Goal: Task Accomplishment & Management: Manage account settings

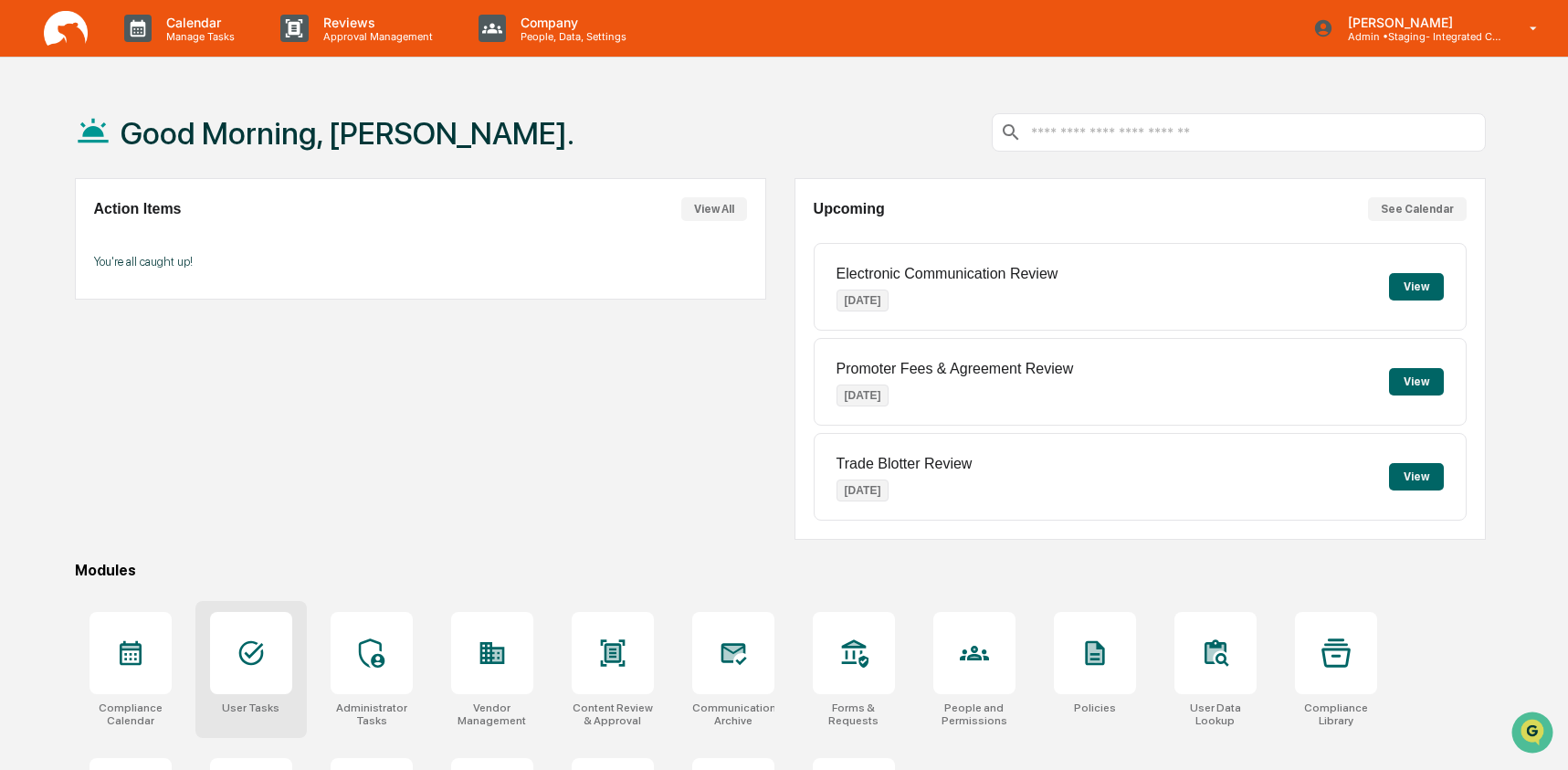
click at [256, 658] on icon at bounding box center [251, 653] width 29 height 29
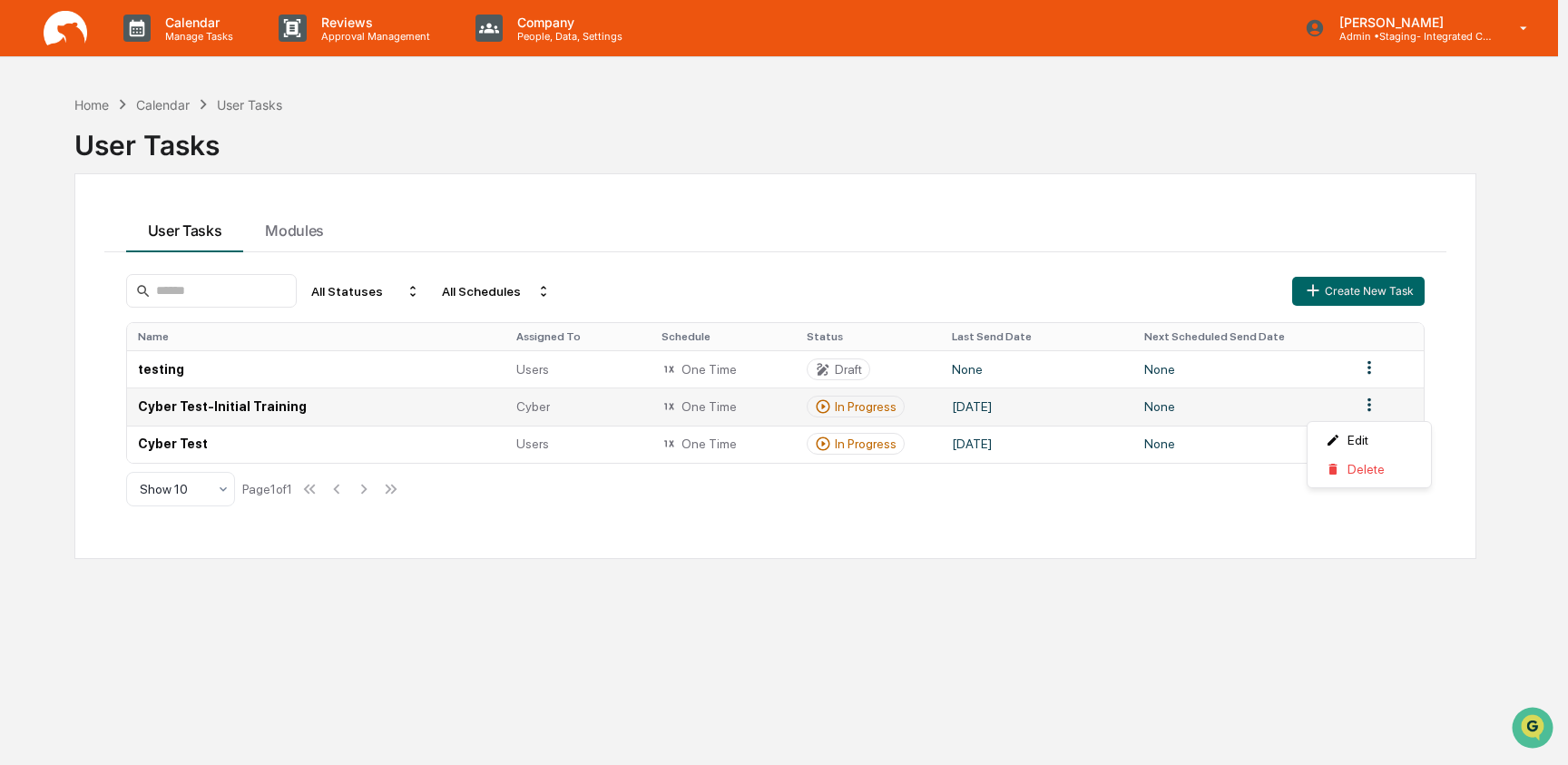
click at [1369, 410] on html "Calendar Manage Tasks Reviews Approval Management Company People, Data, Setting…" at bounding box center [784, 382] width 1568 height 765
click at [1370, 473] on div "Delete" at bounding box center [1369, 469] width 116 height 29
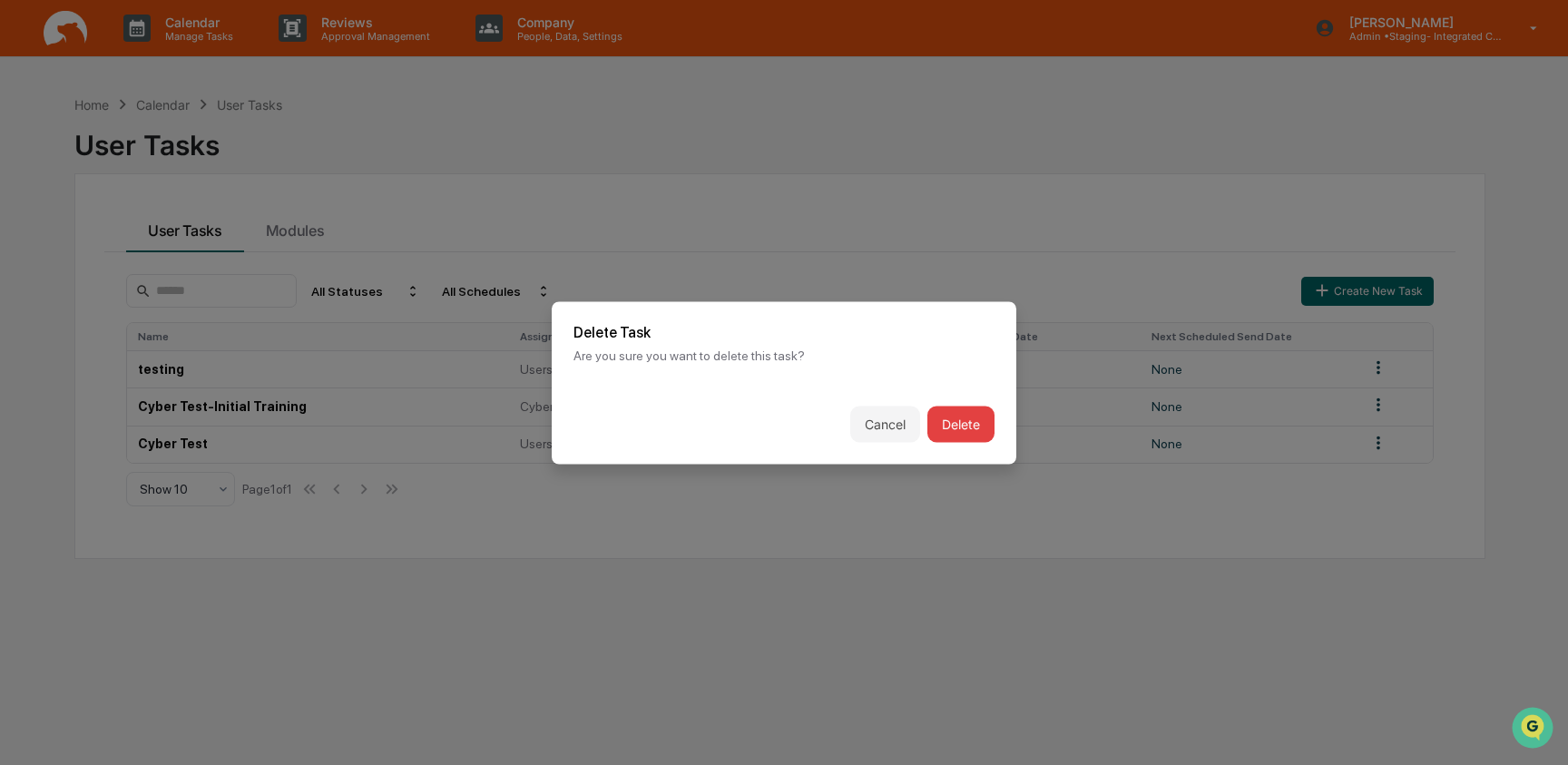
click at [956, 423] on button "Delete" at bounding box center [960, 423] width 67 height 37
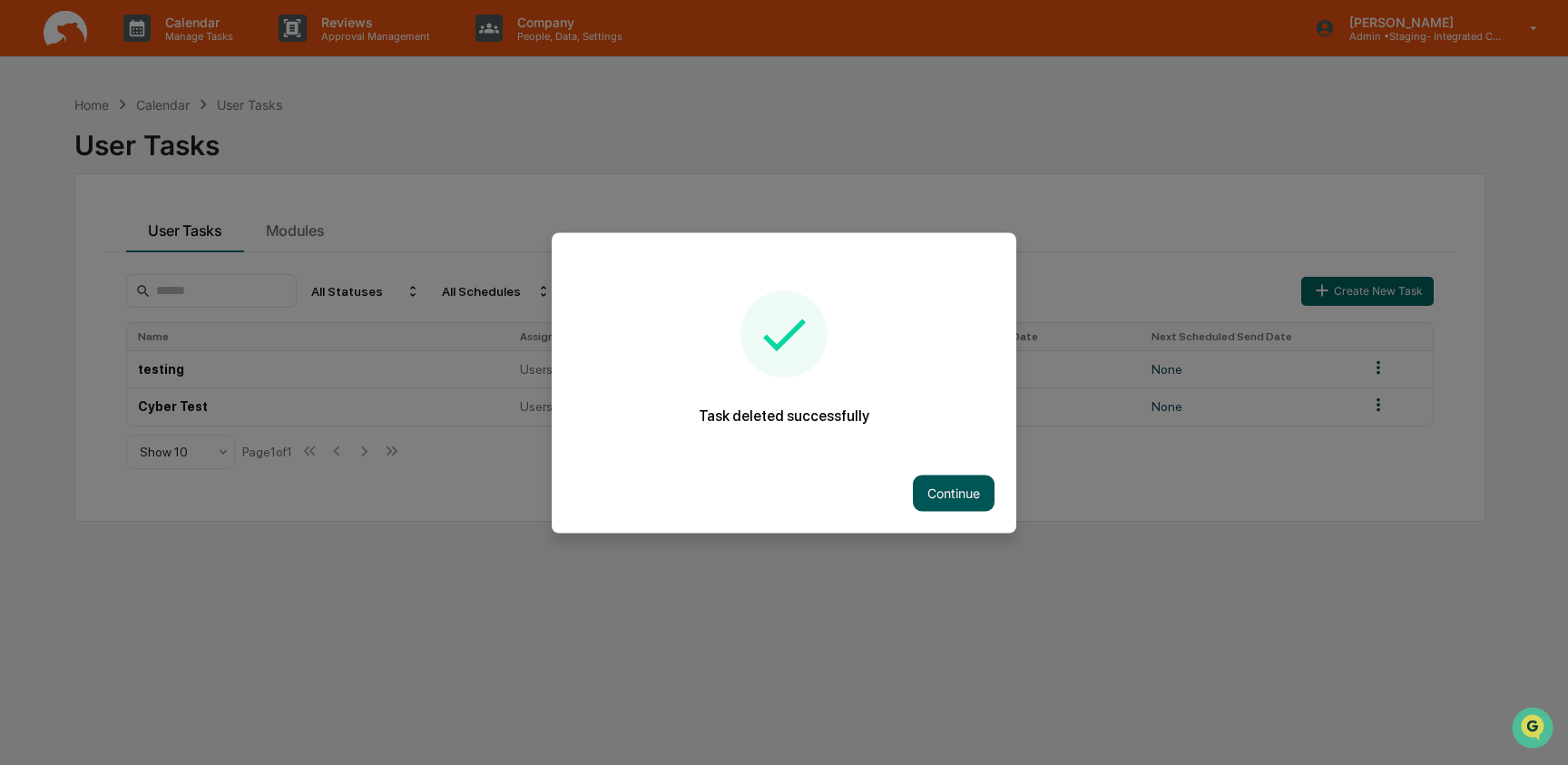
click at [961, 493] on button "Continue" at bounding box center [953, 492] width 82 height 37
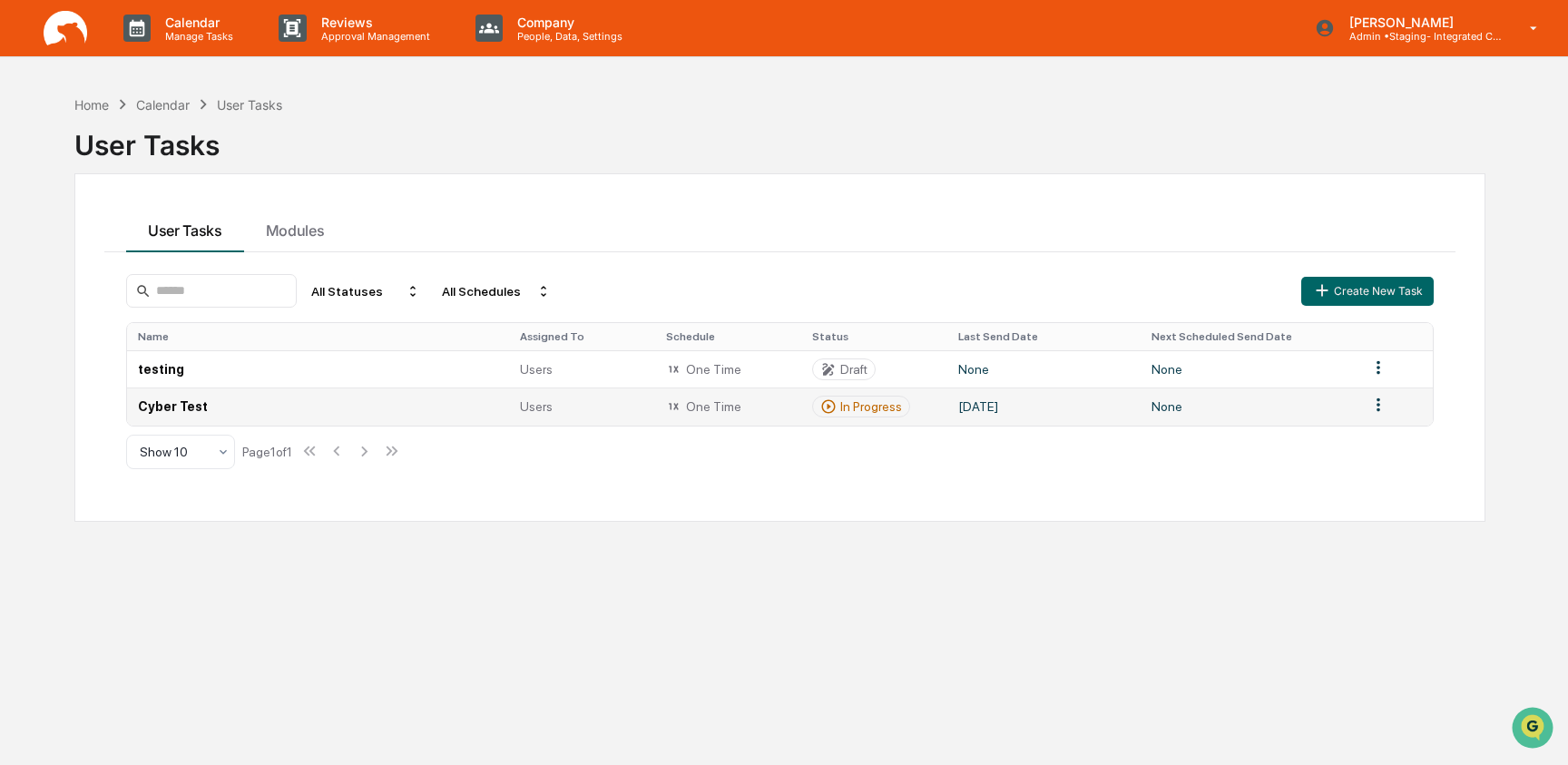
click at [1370, 408] on html "Calendar Manage Tasks Reviews Approval Management Company People, Data, Setting…" at bounding box center [784, 382] width 1568 height 765
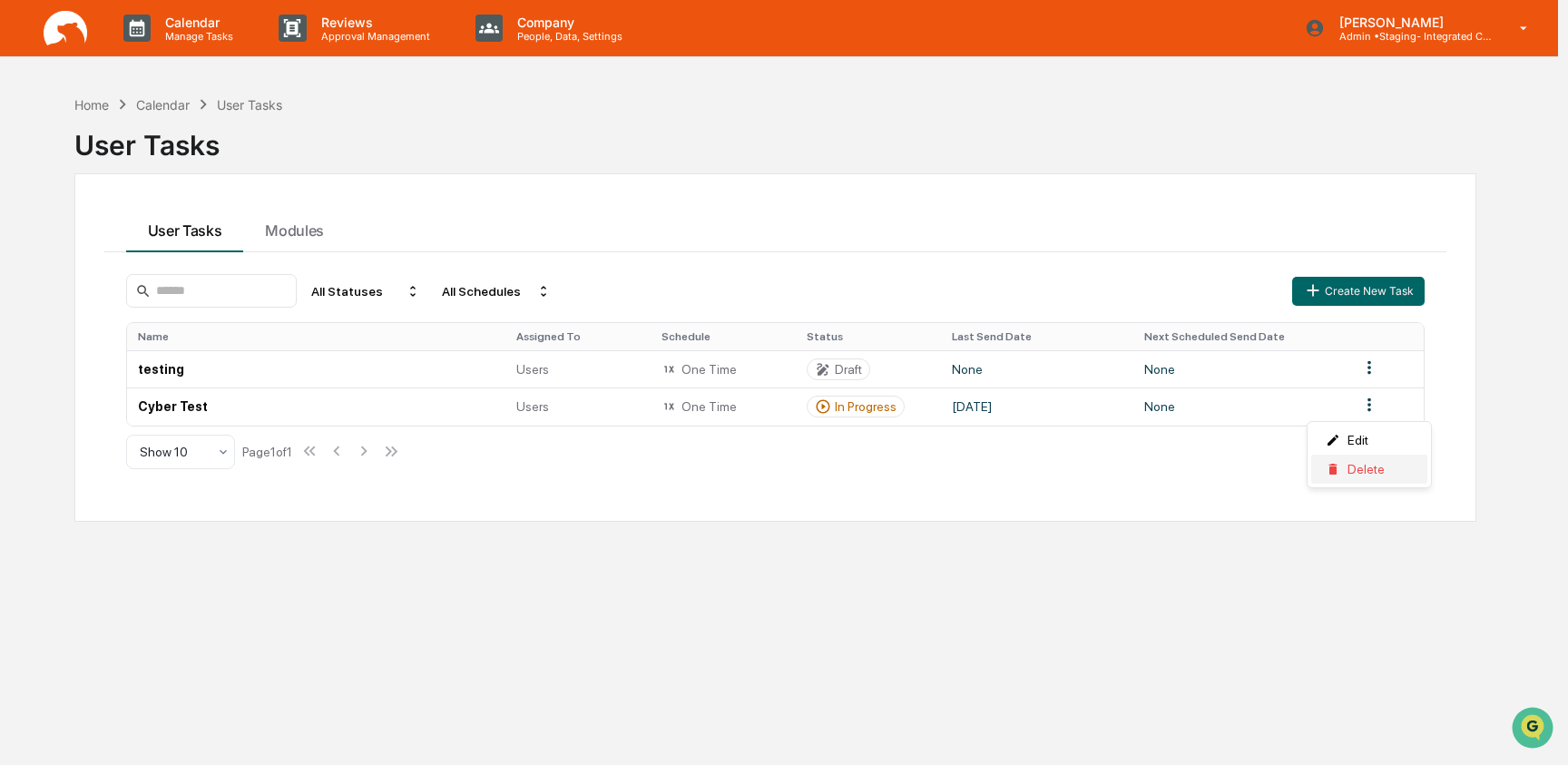
click at [1338, 481] on div "Delete" at bounding box center [1369, 469] width 116 height 29
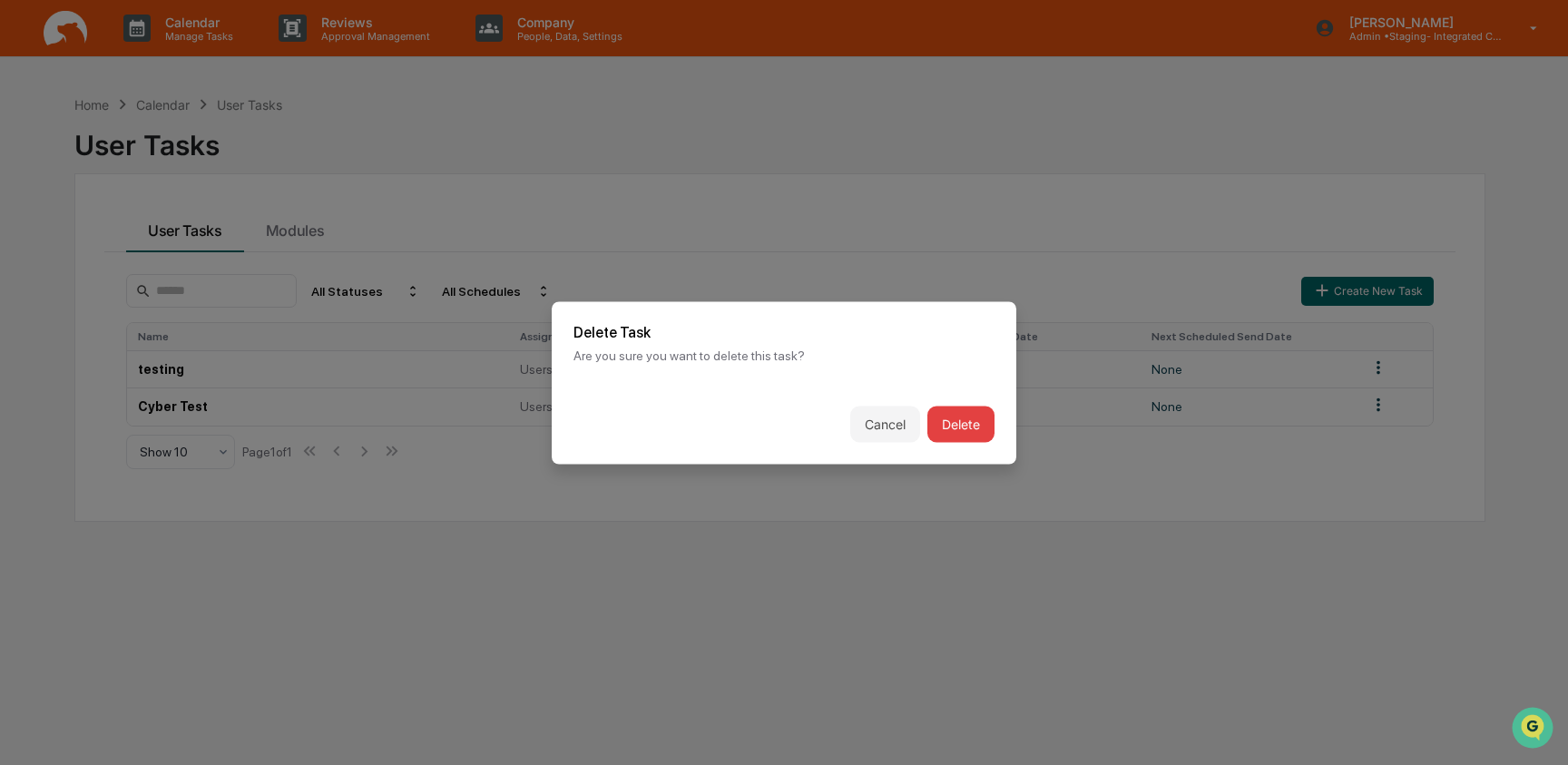
click at [964, 419] on button "Delete" at bounding box center [960, 423] width 67 height 37
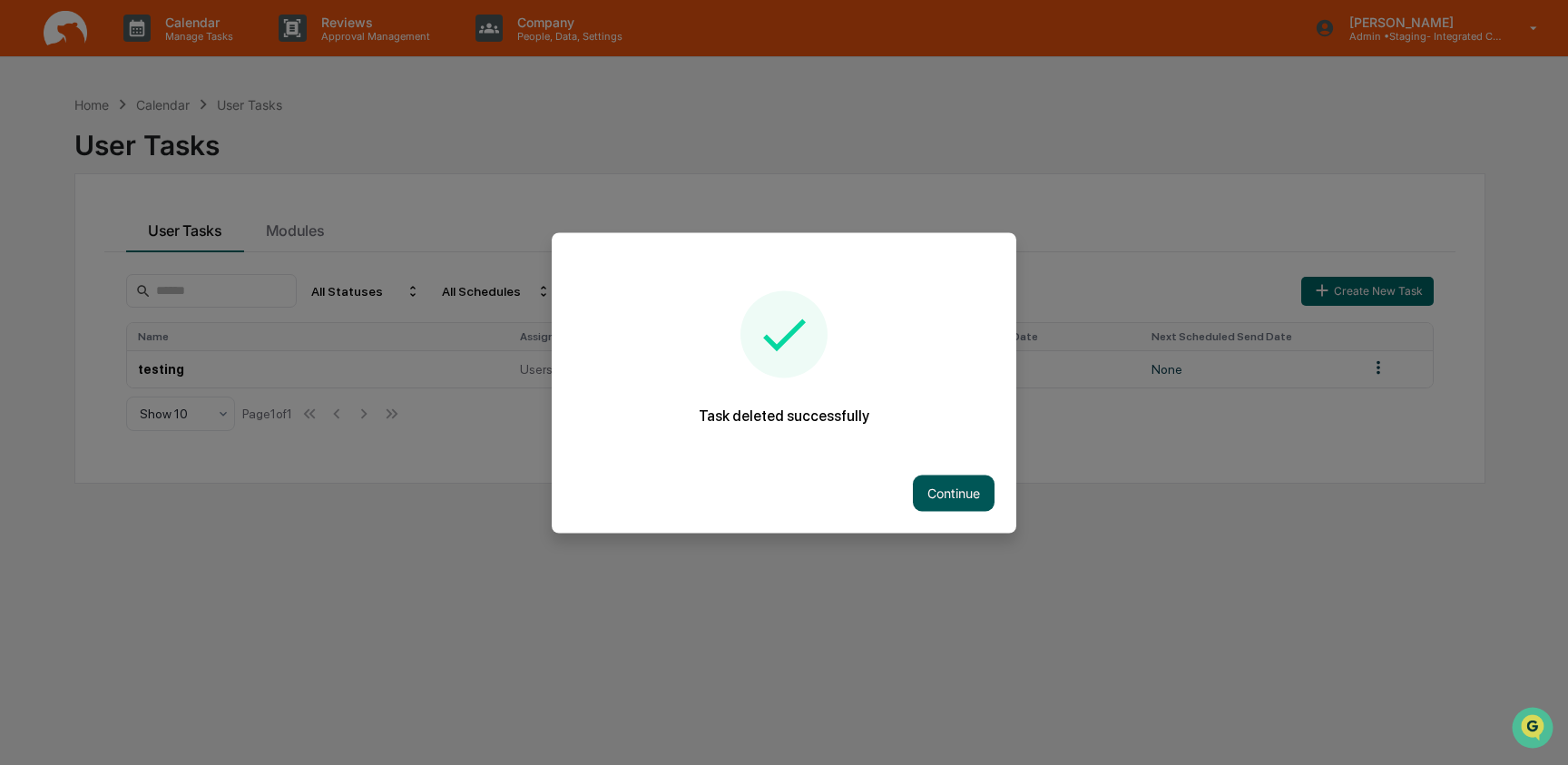
click at [943, 478] on button "Continue" at bounding box center [953, 492] width 82 height 37
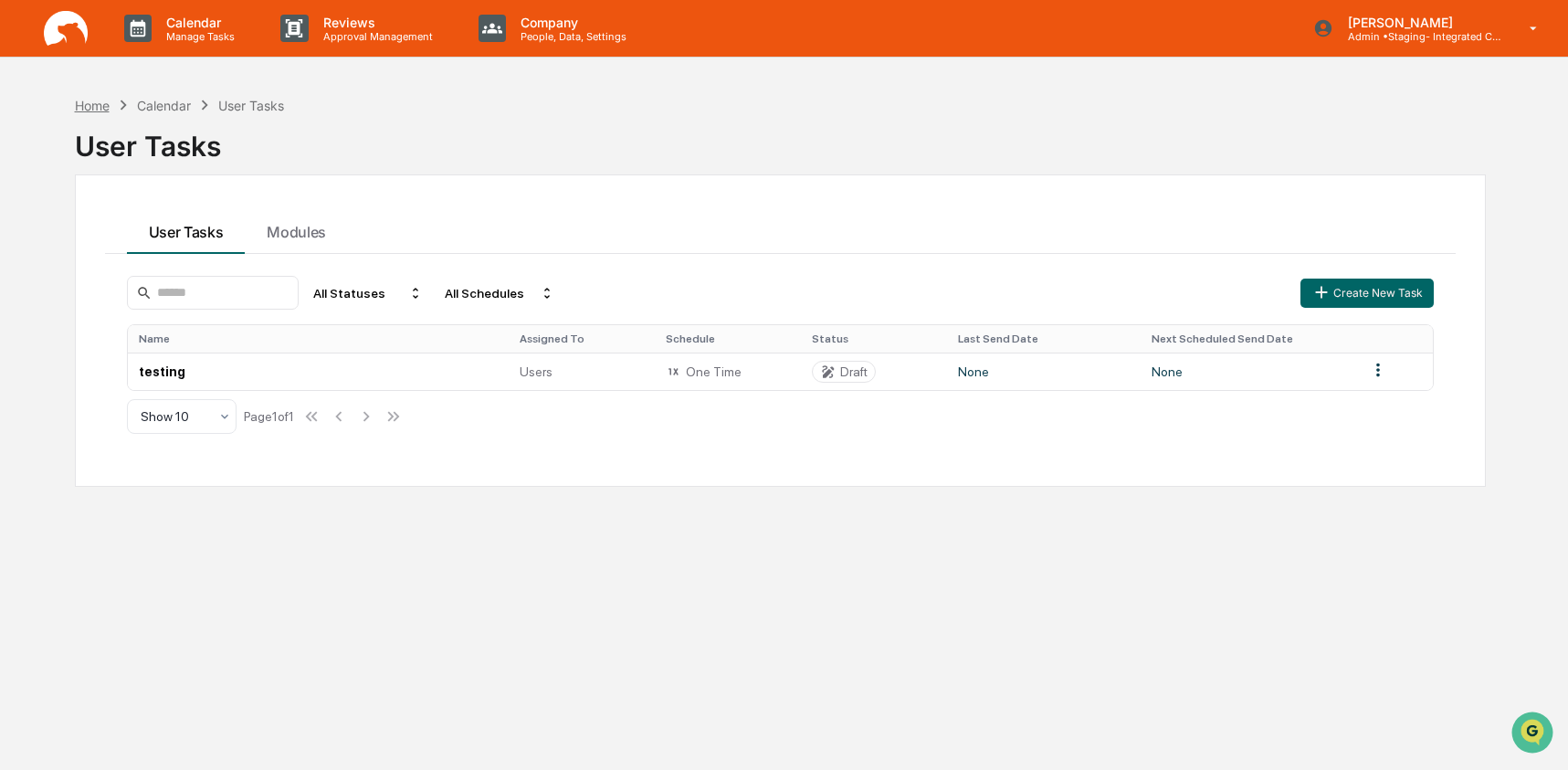
click at [95, 100] on div "Home" at bounding box center [92, 105] width 35 height 15
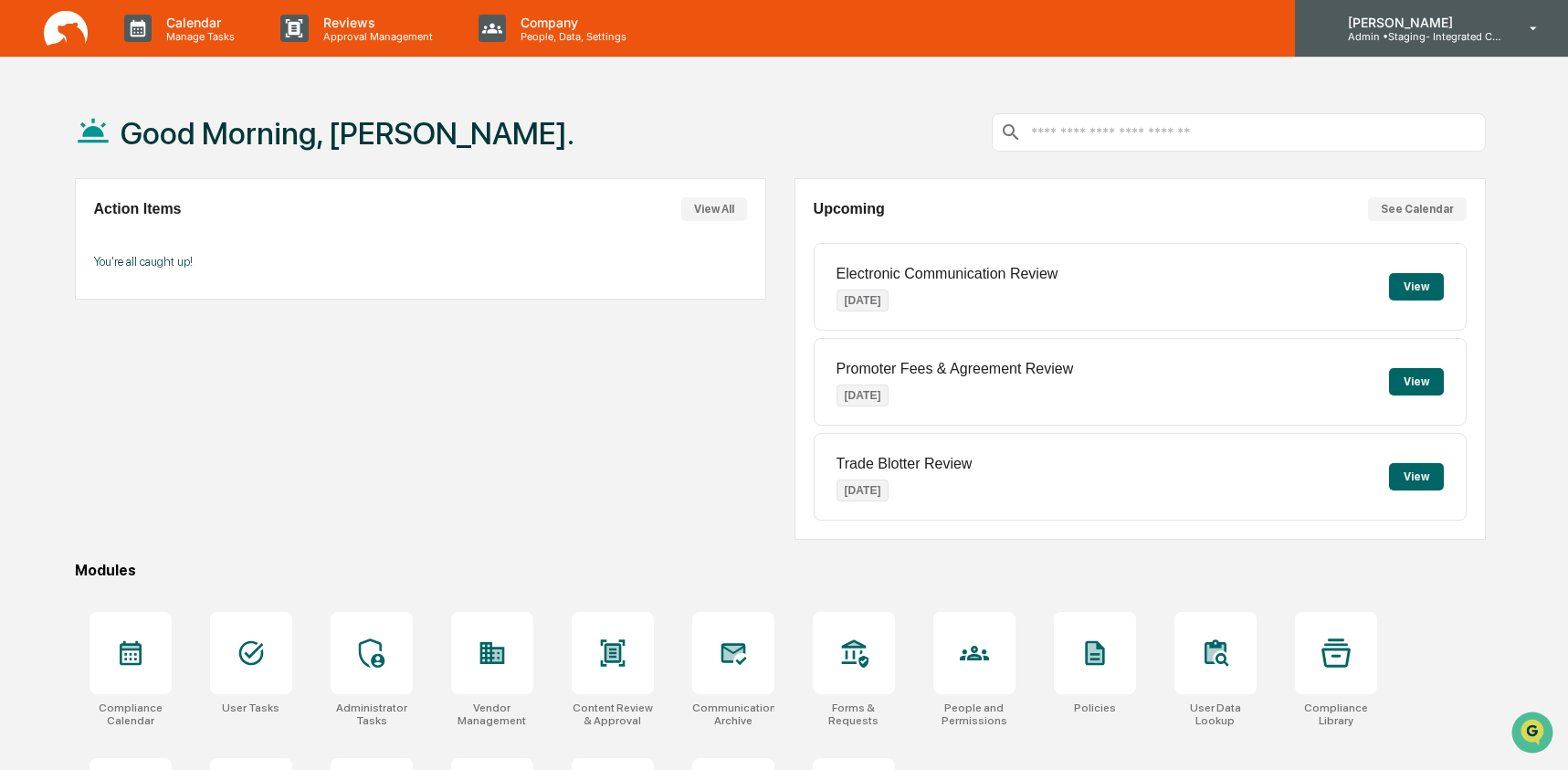
click at [1390, 25] on p "[PERSON_NAME]" at bounding box center [1417, 22] width 169 height 15
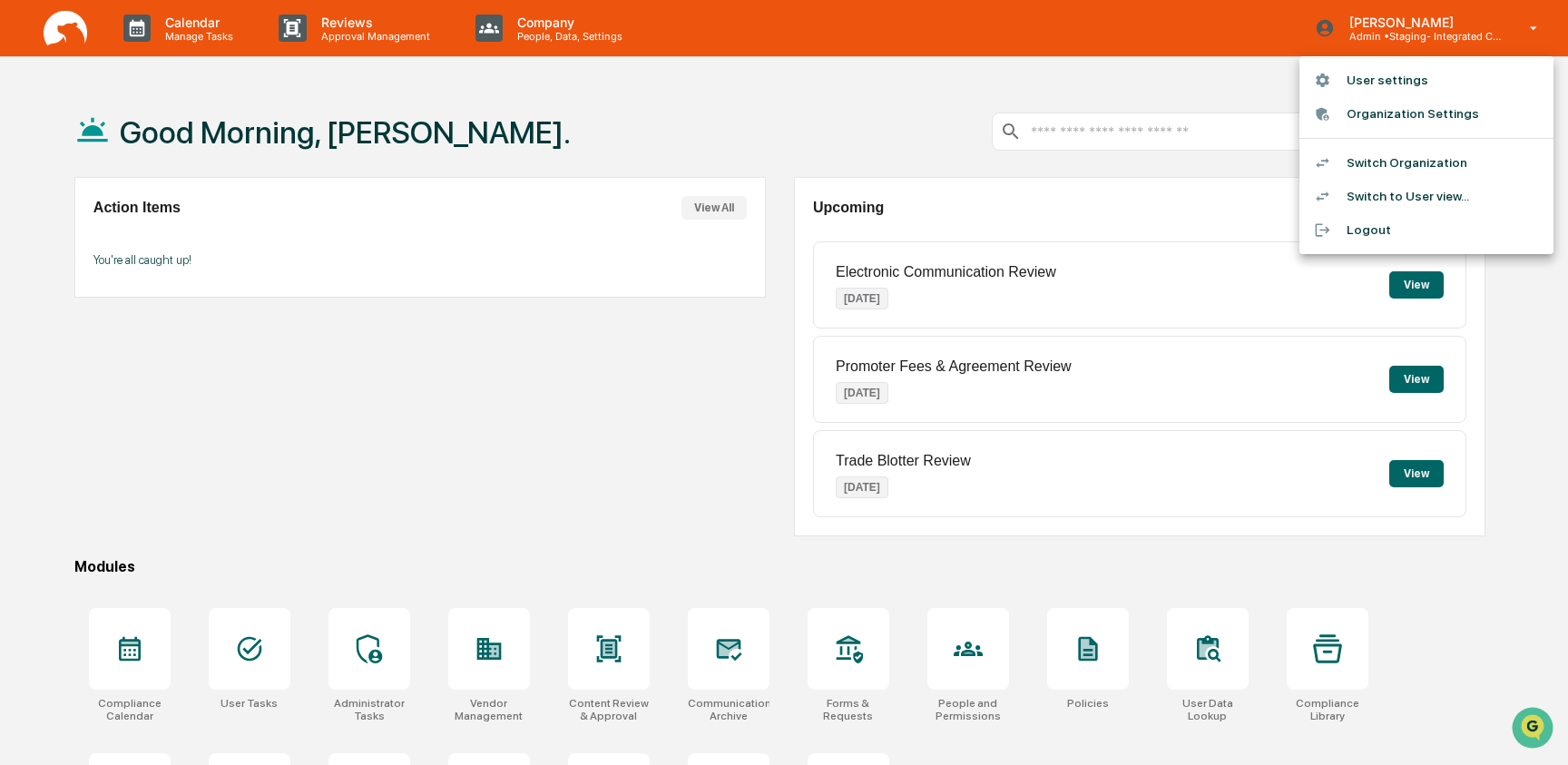
click at [1395, 162] on li "Switch Organization" at bounding box center [1426, 163] width 254 height 34
